Goal: Information Seeking & Learning: Find specific fact

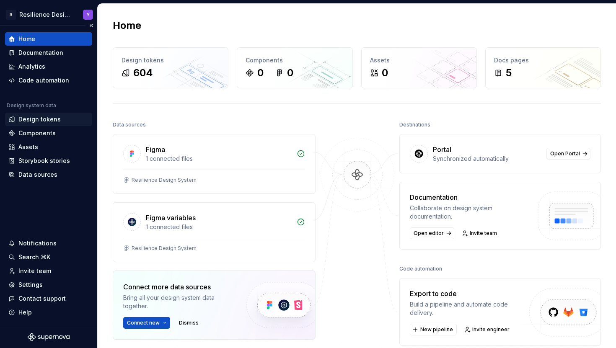
click at [51, 117] on div "Design tokens" at bounding box center [39, 119] width 42 height 8
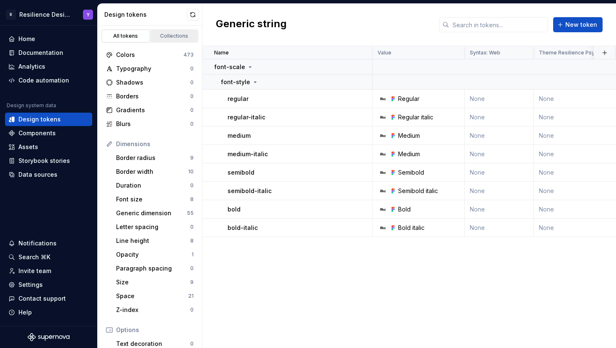
click at [176, 32] on link "Collections" at bounding box center [174, 36] width 48 height 13
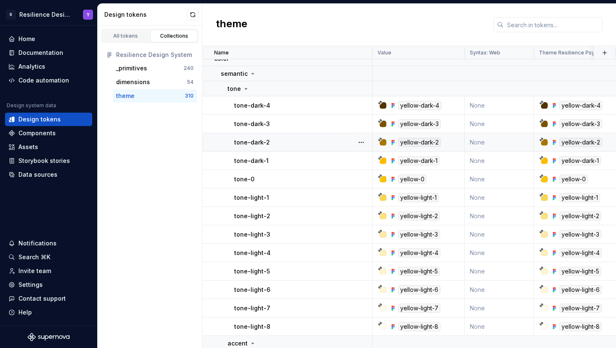
scroll to position [9, 0]
click at [537, 28] on input "text" at bounding box center [553, 24] width 99 height 15
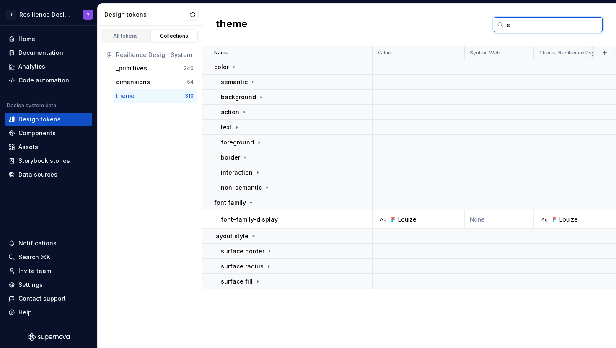
scroll to position [0, 0]
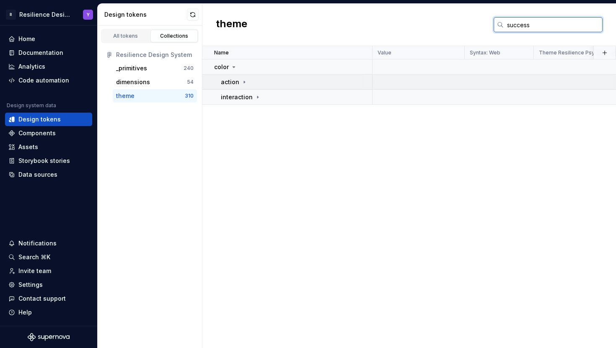
type input "success"
click at [307, 81] on div "action" at bounding box center [296, 82] width 151 height 8
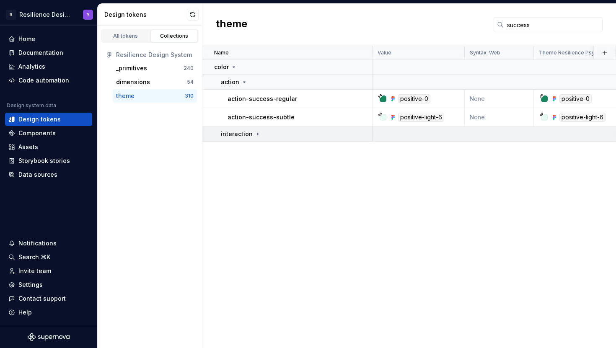
click at [308, 132] on div "interaction" at bounding box center [296, 134] width 151 height 8
drag, startPoint x: 319, startPoint y: 99, endPoint x: 227, endPoint y: 99, distance: 92.6
click at [227, 99] on td "action-success-regular" at bounding box center [287, 99] width 170 height 18
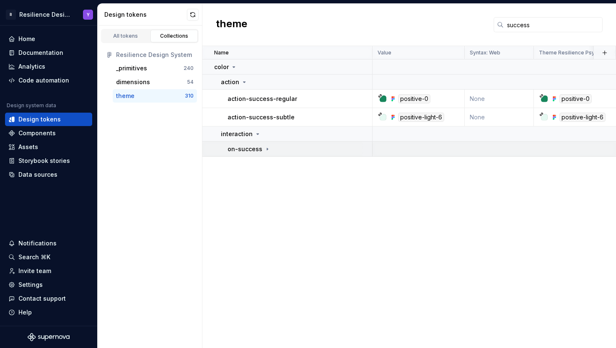
click at [254, 151] on p "on-success" at bounding box center [245, 149] width 35 height 8
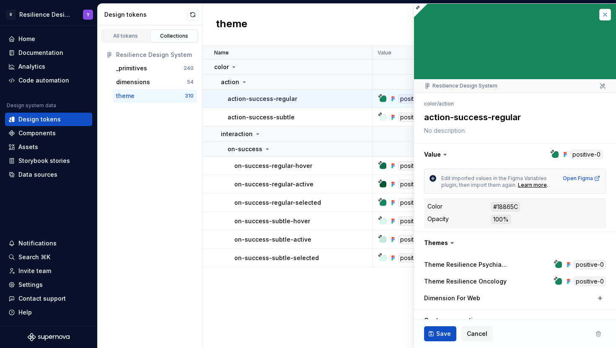
click at [599, 13] on button "button" at bounding box center [605, 15] width 12 height 12
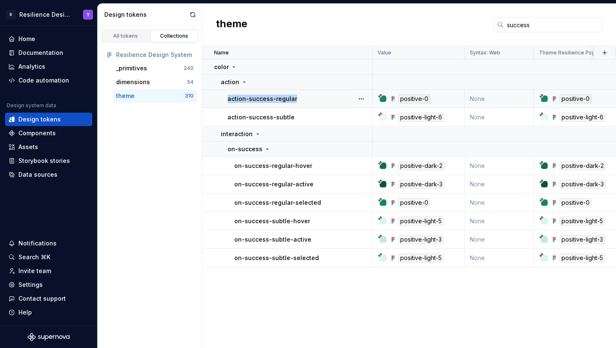
drag, startPoint x: 310, startPoint y: 104, endPoint x: 213, endPoint y: 99, distance: 96.6
click at [213, 99] on td "action-success-regular" at bounding box center [287, 99] width 170 height 18
copy p "action-success-regular"
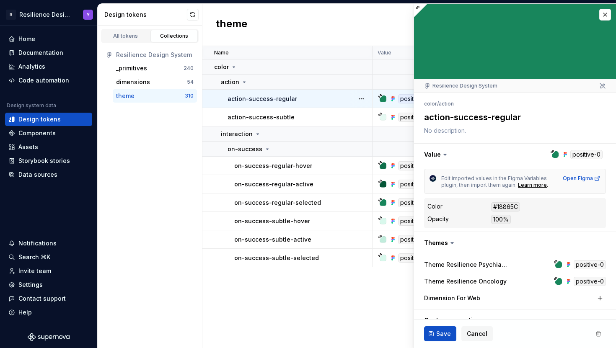
click at [317, 288] on div "Name Value Syntax: Web Theme Resilience Psychiatry Theme Resilience Oncology Co…" at bounding box center [409, 197] width 414 height 302
type textarea "*"
click at [599, 13] on button "button" at bounding box center [605, 15] width 12 height 12
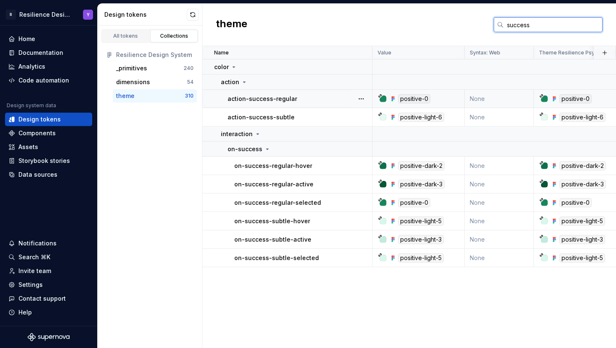
click at [533, 22] on input "success" at bounding box center [553, 24] width 99 height 15
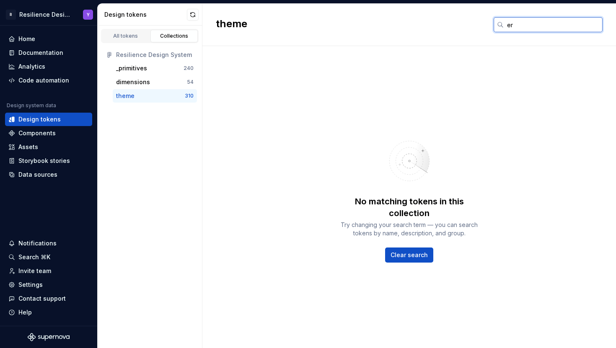
type input "e"
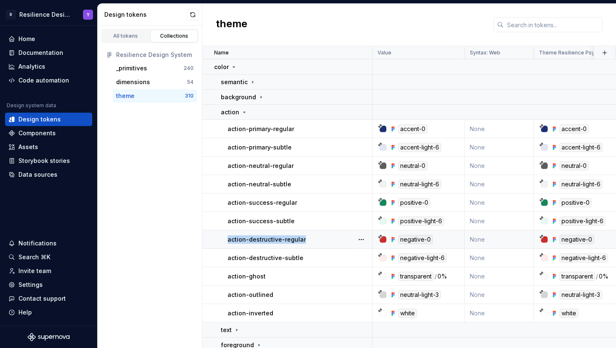
drag, startPoint x: 309, startPoint y: 238, endPoint x: 227, endPoint y: 237, distance: 82.2
click at [227, 237] on td "action-destructive-regular" at bounding box center [287, 240] width 170 height 18
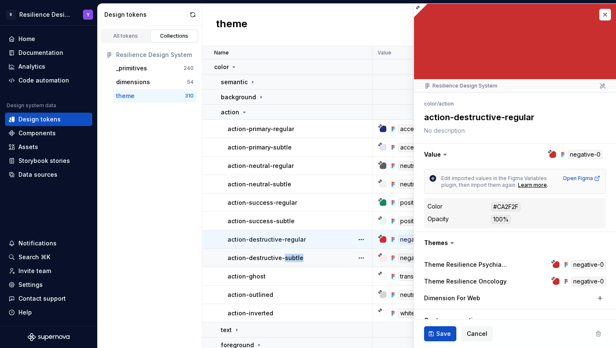
drag, startPoint x: 304, startPoint y: 261, endPoint x: 283, endPoint y: 260, distance: 21.4
click at [283, 260] on div "action-destructive-subtle" at bounding box center [300, 258] width 144 height 8
copy p "subtle"
type textarea "*"
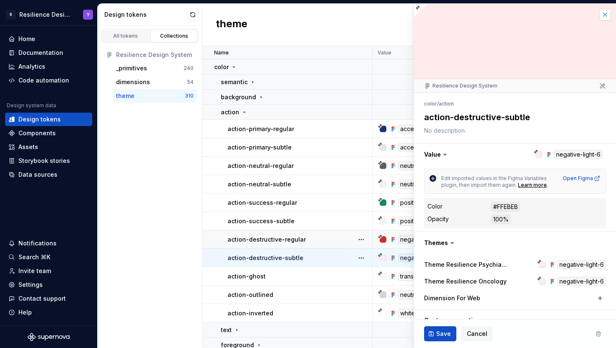
click at [602, 13] on button "button" at bounding box center [605, 15] width 12 height 12
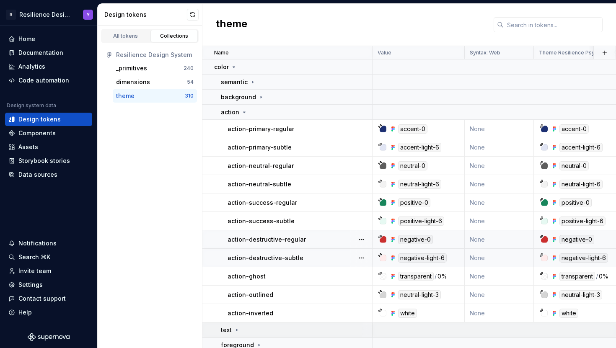
click at [233, 335] on td "text" at bounding box center [287, 330] width 170 height 15
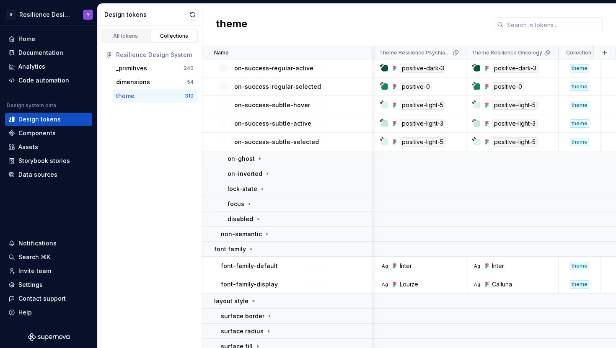
scroll to position [672, 160]
click at [534, 26] on input "text" at bounding box center [553, 24] width 99 height 15
paste input "FFFCD547"
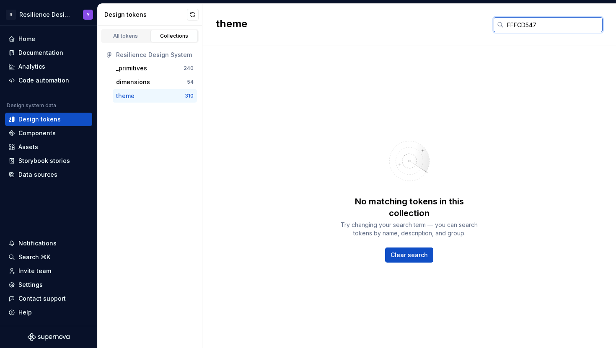
drag, startPoint x: 514, startPoint y: 24, endPoint x: 473, endPoint y: 24, distance: 40.7
click at [473, 24] on div "theme FFFCD547" at bounding box center [409, 25] width 414 height 42
type input "FCD547"
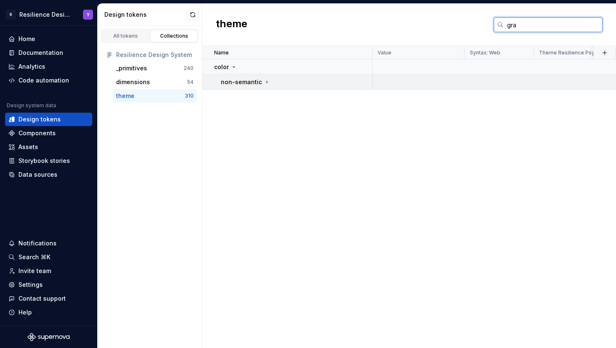
type input "gra"
click at [254, 85] on p "non-semantic" at bounding box center [241, 82] width 41 height 8
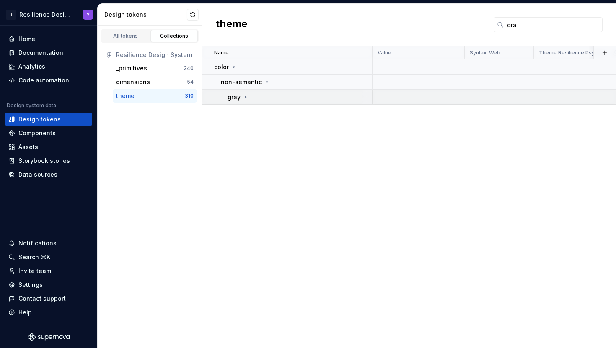
click at [252, 100] on div "gray" at bounding box center [300, 97] width 144 height 8
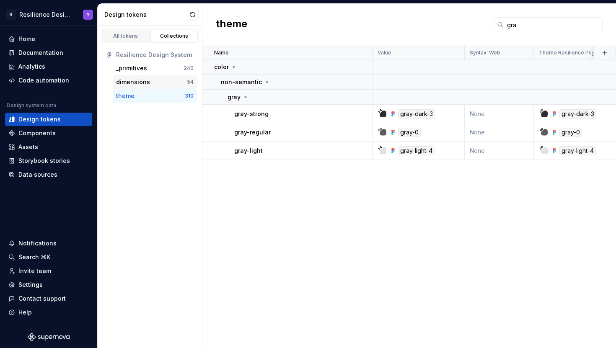
click at [177, 84] on div "dimensions" at bounding box center [151, 82] width 71 height 8
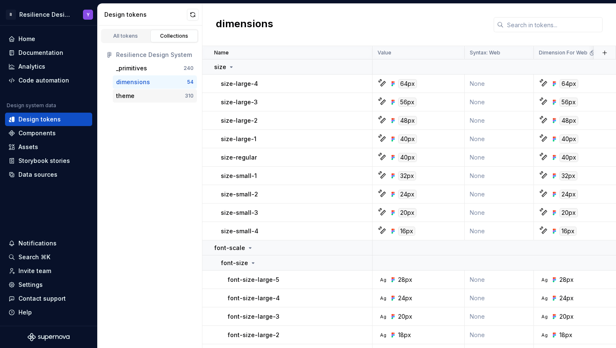
click at [172, 96] on div "theme" at bounding box center [150, 96] width 69 height 8
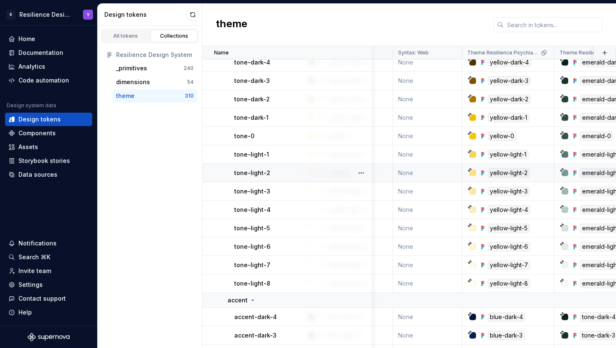
scroll to position [51, 78]
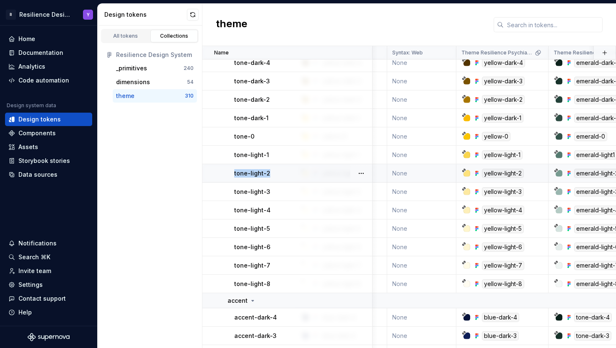
drag, startPoint x: 275, startPoint y: 174, endPoint x: 231, endPoint y: 174, distance: 44.4
click at [231, 174] on td "tone-light-2" at bounding box center [287, 173] width 170 height 18
copy p "tone-light-2"
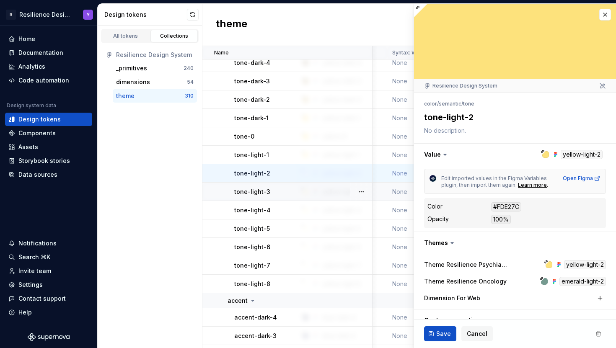
type textarea "*"
click at [599, 12] on button "button" at bounding box center [605, 15] width 12 height 12
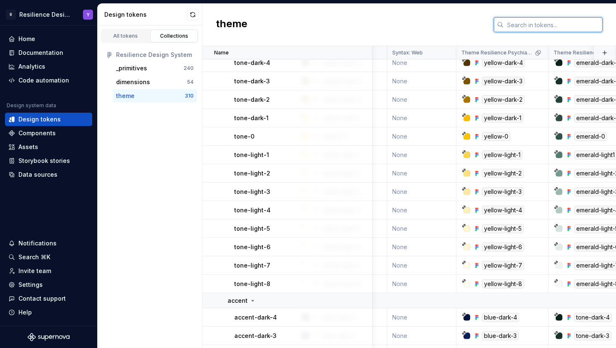
click at [600, 17] on input "text" at bounding box center [553, 24] width 99 height 15
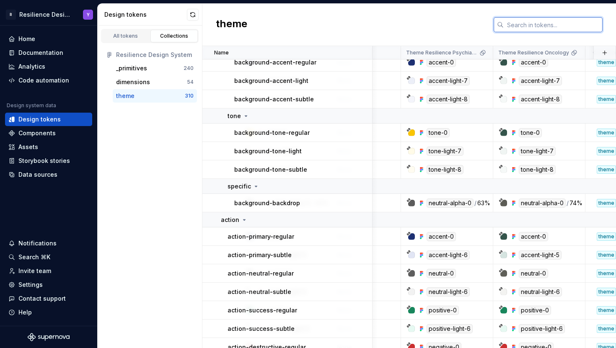
scroll to position [2569, 133]
click at [513, 23] on input "text" at bounding box center [553, 24] width 99 height 15
paste input "yellowDark1"
type input "yellowDark1"
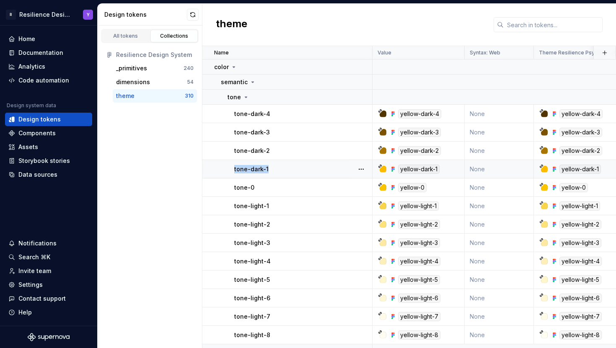
drag, startPoint x: 283, startPoint y: 170, endPoint x: 230, endPoint y: 169, distance: 52.4
click at [230, 169] on td "tone-dark-1" at bounding box center [287, 169] width 170 height 18
copy p "tone-dark-1"
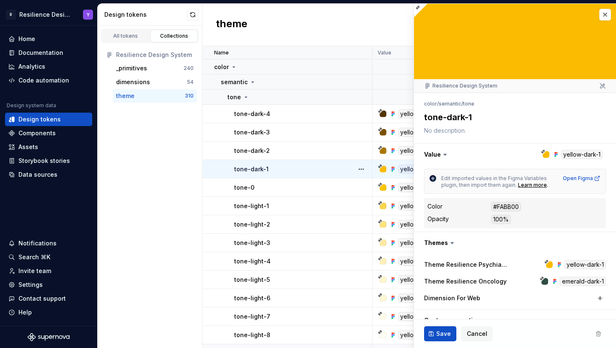
type textarea "*"
click at [599, 19] on button "button" at bounding box center [605, 15] width 12 height 12
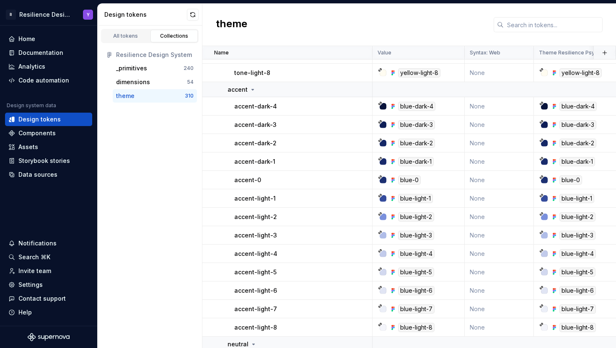
scroll to position [251, 0]
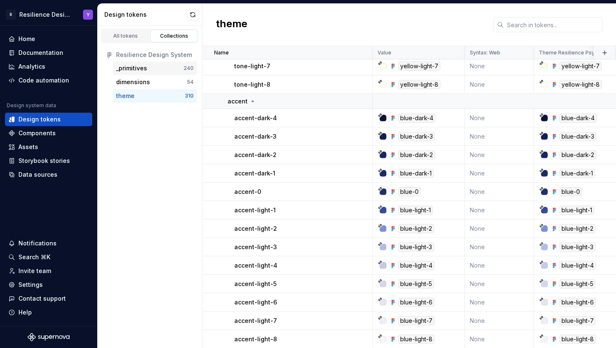
click at [154, 71] on div "_primitives" at bounding box center [149, 68] width 67 height 8
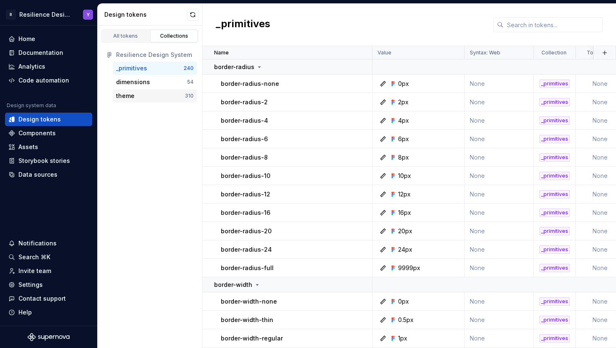
click at [166, 101] on div "theme 310" at bounding box center [155, 95] width 84 height 13
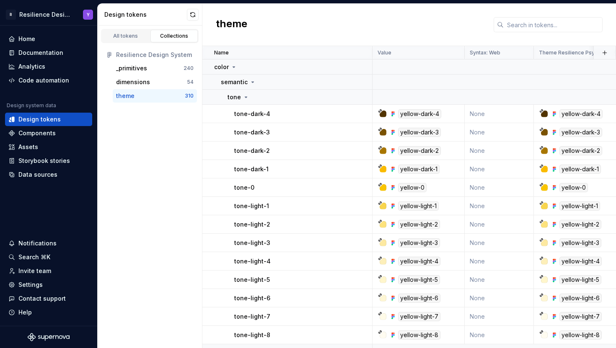
click at [166, 97] on div "theme" at bounding box center [150, 96] width 69 height 8
click at [524, 26] on input "text" at bounding box center [553, 24] width 99 height 15
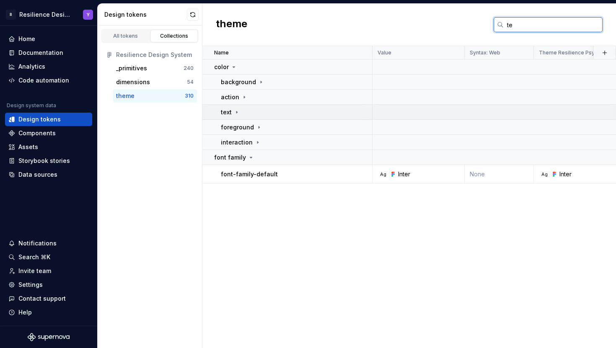
type input "te"
click at [292, 119] on td "text" at bounding box center [287, 112] width 170 height 15
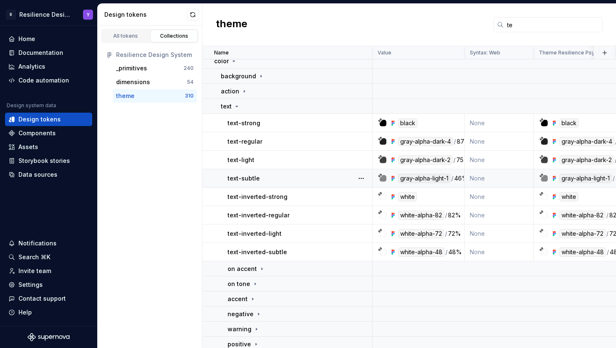
scroll to position [8, 0]
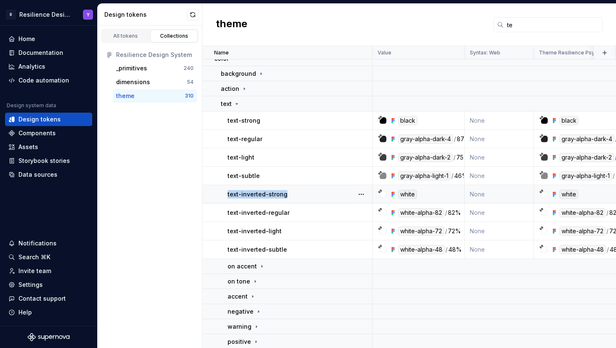
drag, startPoint x: 298, startPoint y: 198, endPoint x: 220, endPoint y: 198, distance: 78.4
click at [220, 198] on td "text-inverted-strong" at bounding box center [287, 194] width 170 height 18
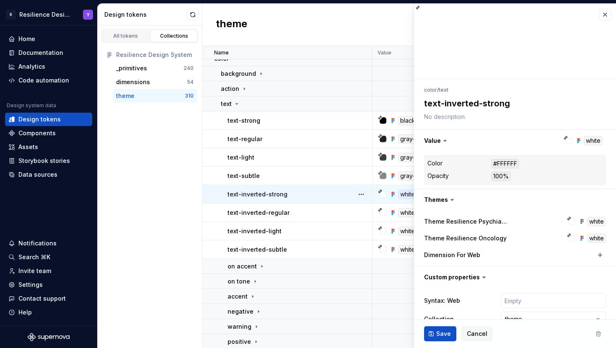
type textarea "*"
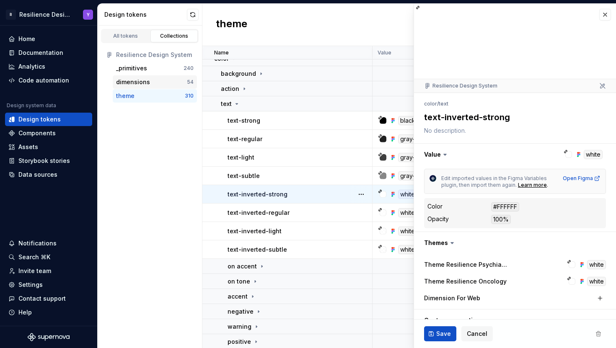
click at [150, 78] on div "dimensions" at bounding box center [151, 82] width 71 height 8
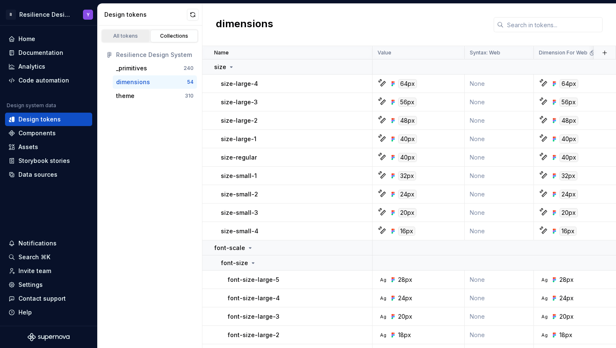
click at [126, 30] on link "All tokens" at bounding box center [126, 36] width 48 height 13
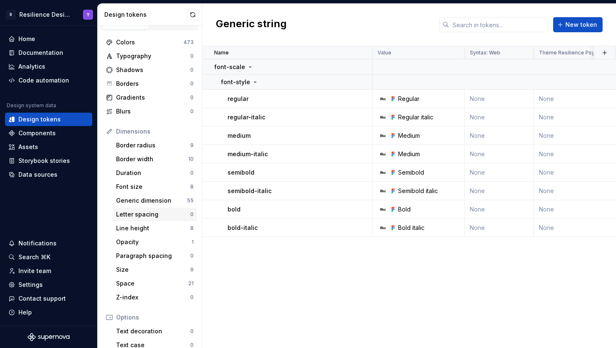
scroll to position [13, 0]
click at [150, 278] on div "Space 21" at bounding box center [155, 283] width 84 height 13
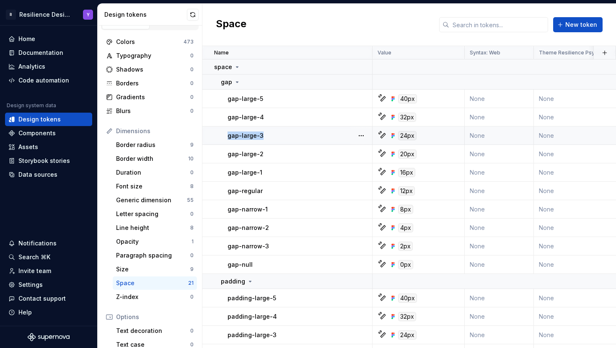
drag, startPoint x: 280, startPoint y: 135, endPoint x: 226, endPoint y: 137, distance: 54.9
click at [226, 137] on td "gap-large-3" at bounding box center [287, 136] width 170 height 18
copy p "gap-large-3"
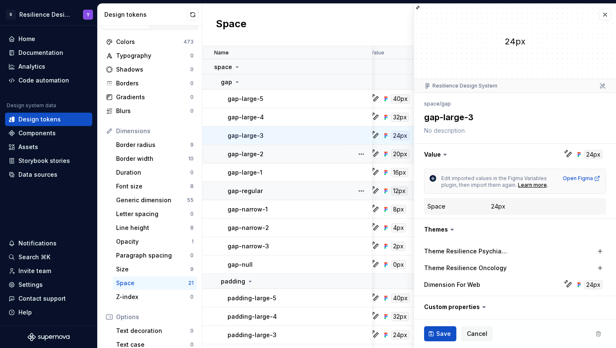
scroll to position [0, 9]
drag, startPoint x: 281, startPoint y: 193, endPoint x: 228, endPoint y: 194, distance: 53.7
click at [228, 194] on div "gap-regular" at bounding box center [300, 191] width 144 height 8
copy p "gap-regular"
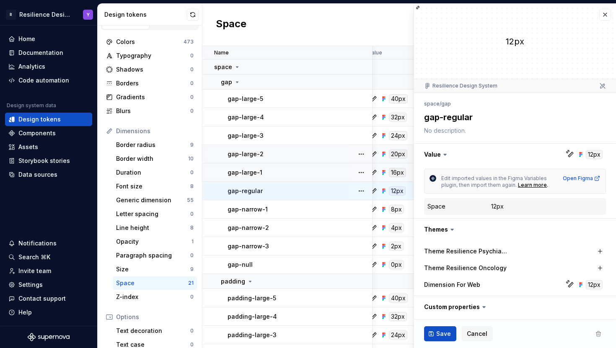
type textarea "*"
